Goal: Information Seeking & Learning: Learn about a topic

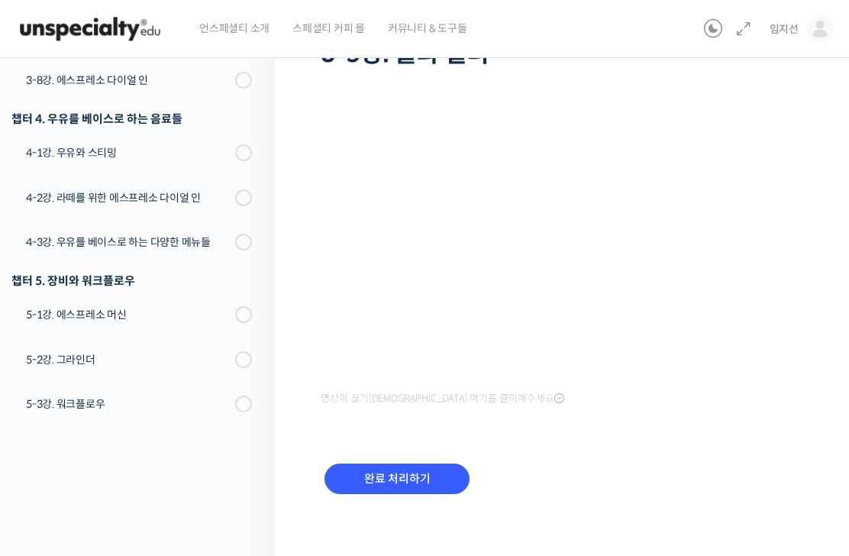
click at [784, 27] on span "임지선" at bounding box center [783, 29] width 29 height 14
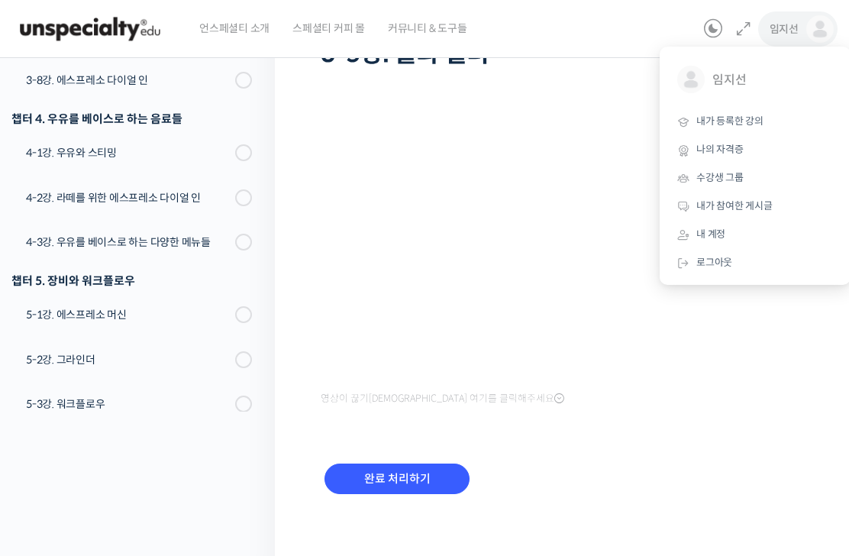
click at [743, 120] on span "내가 등록한 강의" at bounding box center [729, 120] width 67 height 13
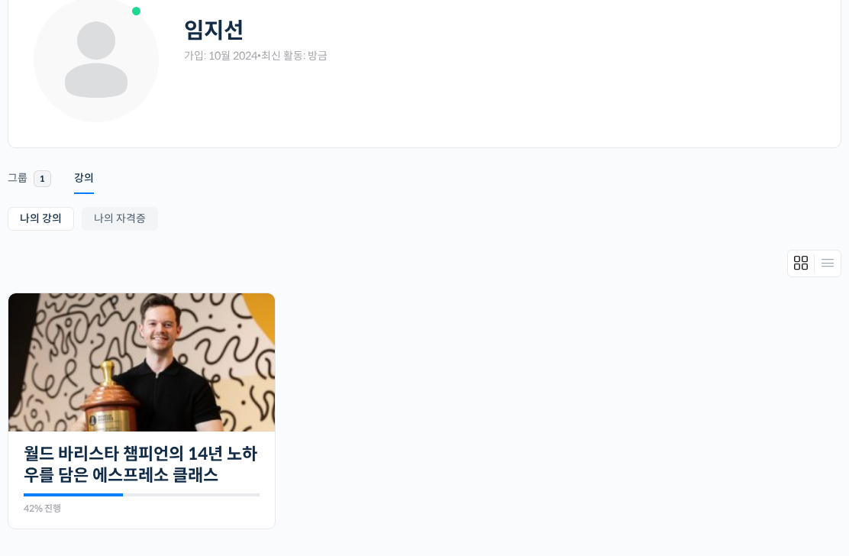
scroll to position [95, 0]
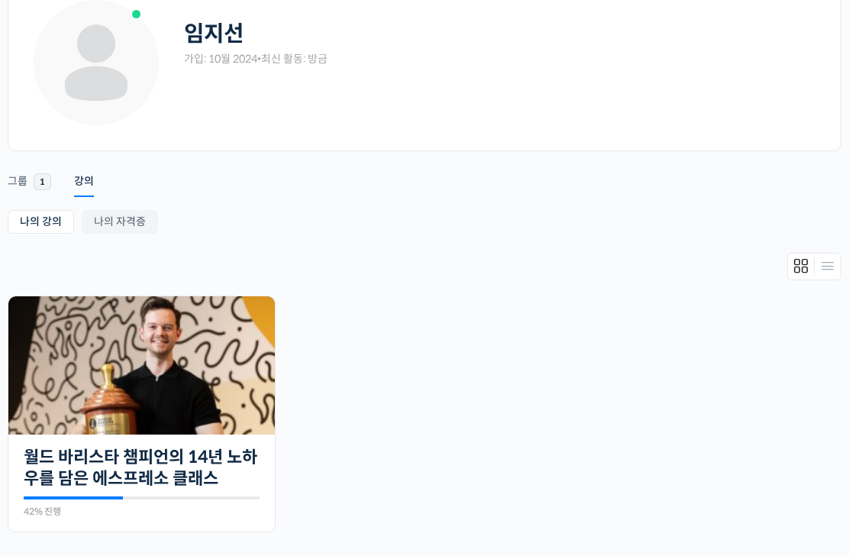
click at [275, 53] on div "가입: 10월 2024 • 최신 활동: 방금" at bounding box center [255, 60] width 143 height 15
click at [219, 66] on div "임지선 가입: 10월 2024 • 최신 활동: 방금" at bounding box center [255, 36] width 143 height 76
click at [129, 219] on link "나의 자격증" at bounding box center [120, 223] width 76 height 24
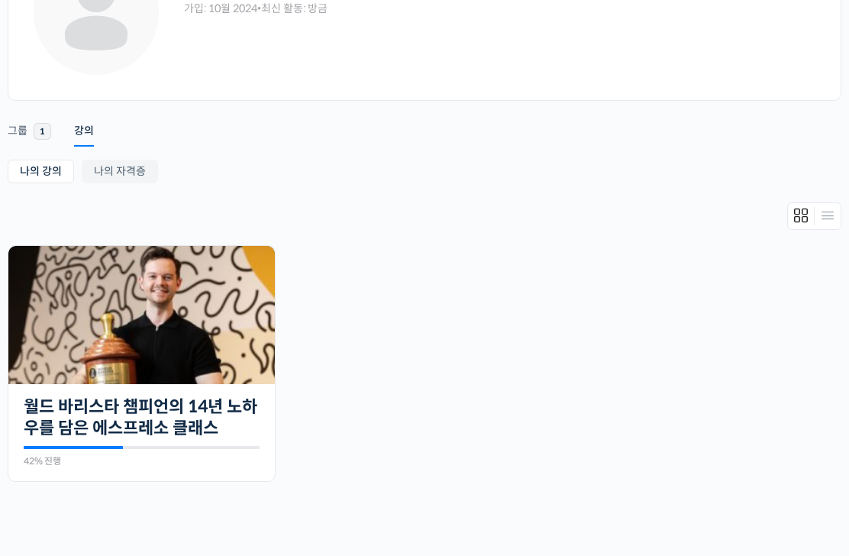
click at [191, 372] on img at bounding box center [141, 315] width 266 height 138
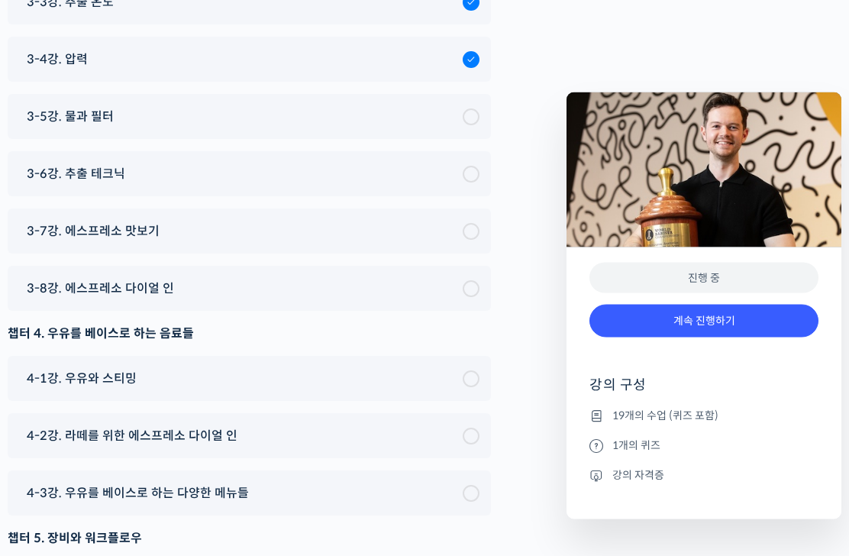
scroll to position [7866, 0]
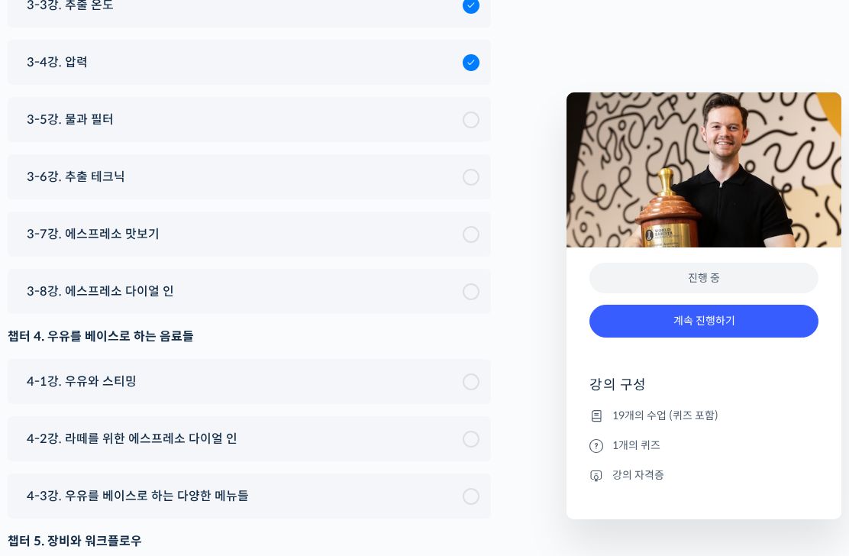
click at [393, 110] on div "3-5강. 물과 필터" at bounding box center [240, 119] width 443 height 21
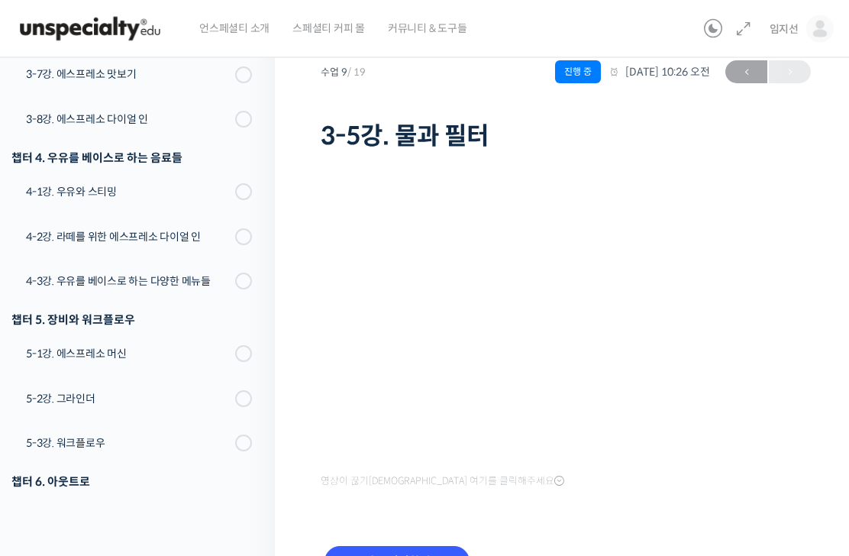
scroll to position [75, 0]
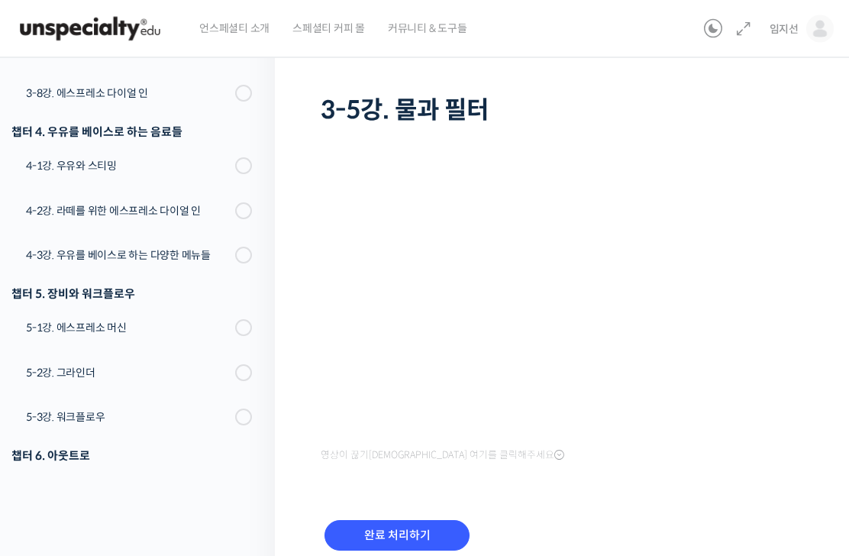
click at [427, 524] on input "완료 처리하기" at bounding box center [396, 536] width 145 height 31
